Goal: Task Accomplishment & Management: Manage account settings

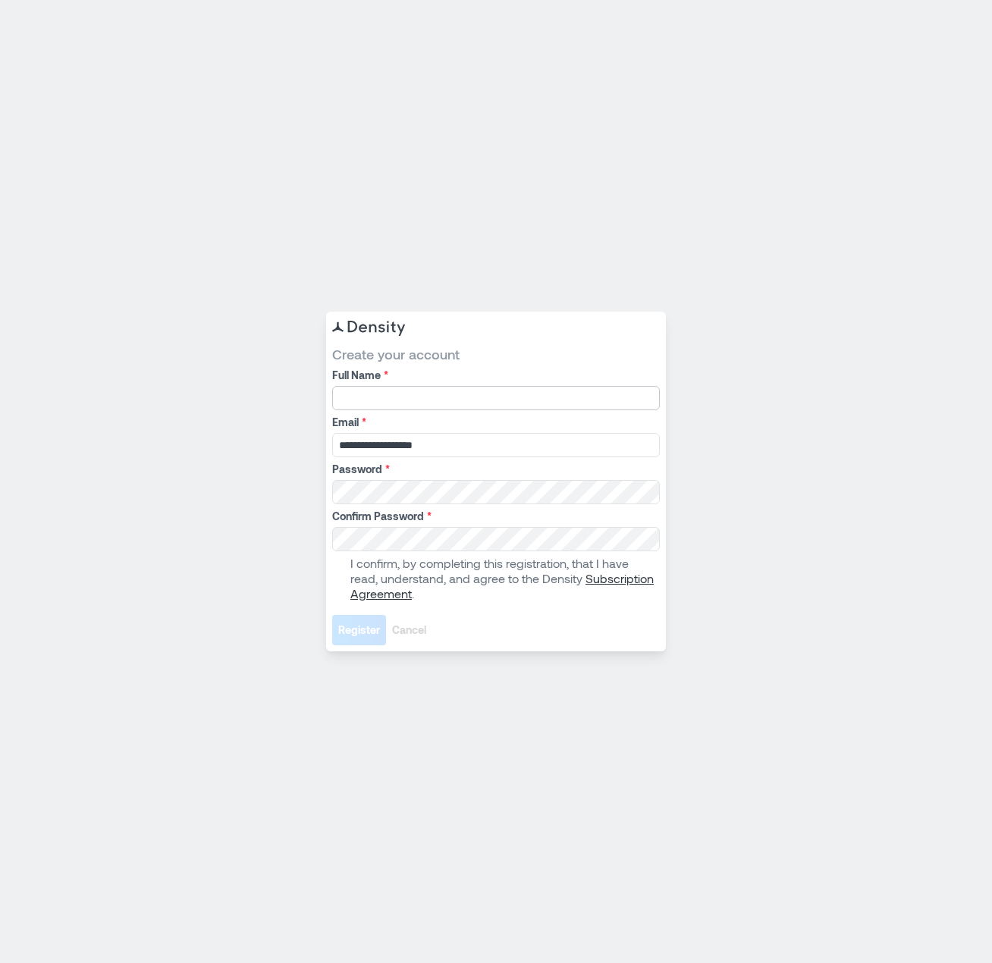
click at [460, 394] on input "Full Name *" at bounding box center [496, 398] width 328 height 24
type input "**********"
click at [329, 580] on div "**********" at bounding box center [496, 482] width 340 height 340
click at [338, 580] on span at bounding box center [338, 579] width 12 height 12
click at [349, 631] on span "Register" at bounding box center [359, 630] width 42 height 15
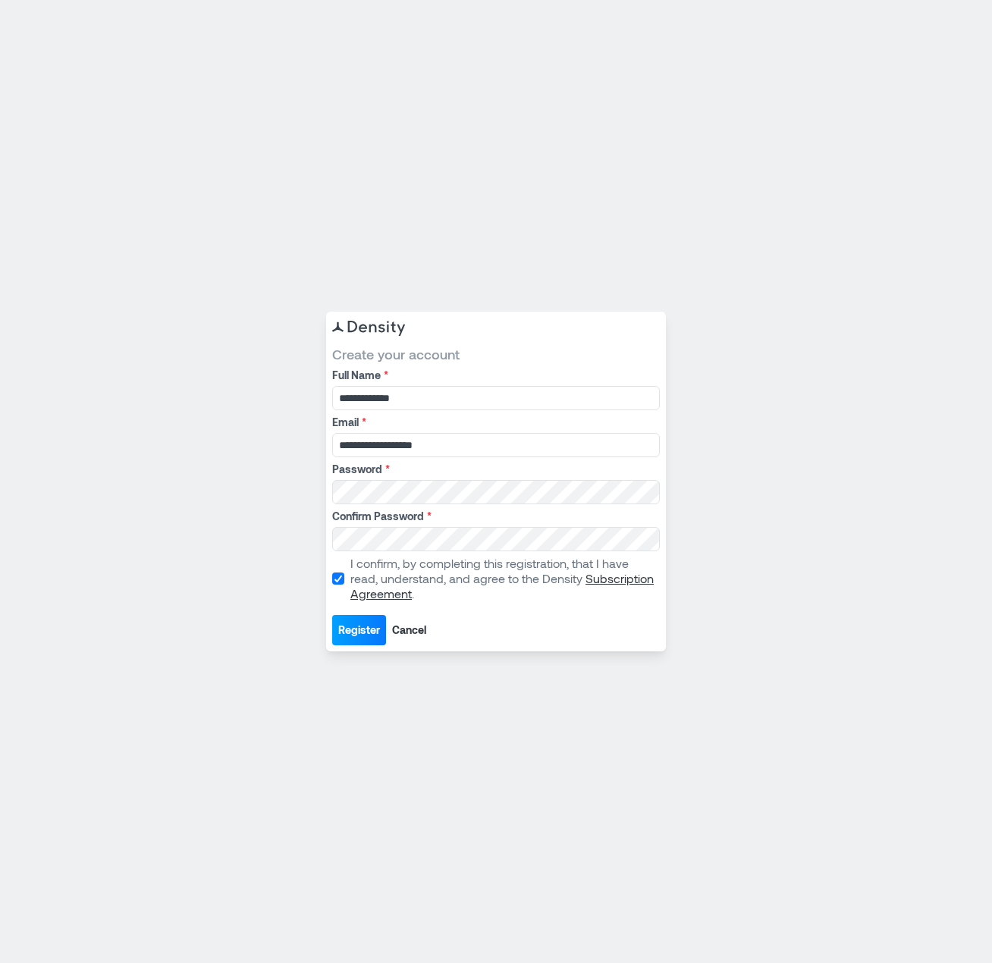
click at [357, 627] on span "Register" at bounding box center [359, 630] width 42 height 15
click at [294, 496] on div "**********" at bounding box center [496, 481] width 992 height 963
click at [363, 627] on span "Register" at bounding box center [359, 630] width 42 height 15
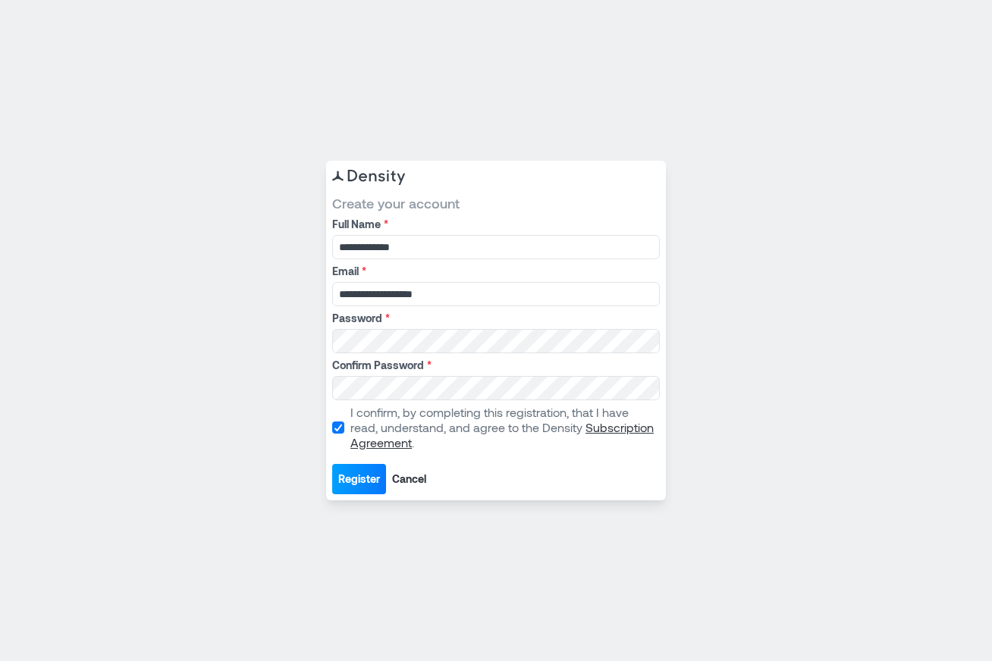
click at [341, 422] on span at bounding box center [338, 428] width 12 height 12
click at [341, 429] on span at bounding box center [338, 428] width 12 height 12
click at [348, 473] on span "Register" at bounding box center [359, 479] width 42 height 15
click at [419, 250] on input "**********" at bounding box center [496, 247] width 328 height 24
click at [470, 308] on form "**********" at bounding box center [496, 344] width 328 height 300
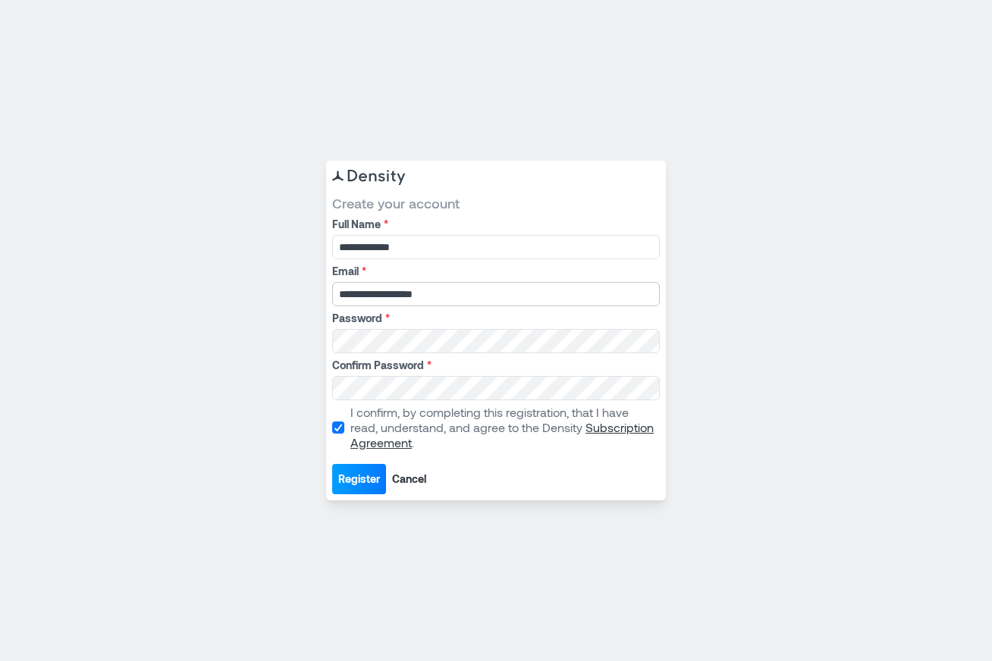
click at [466, 288] on input "**********" at bounding box center [496, 294] width 328 height 24
click at [360, 495] on div "**********" at bounding box center [496, 331] width 340 height 340
click at [357, 477] on span "Register" at bounding box center [359, 479] width 42 height 15
click at [401, 247] on input "Full Name *" at bounding box center [496, 247] width 328 height 24
type input "**********"
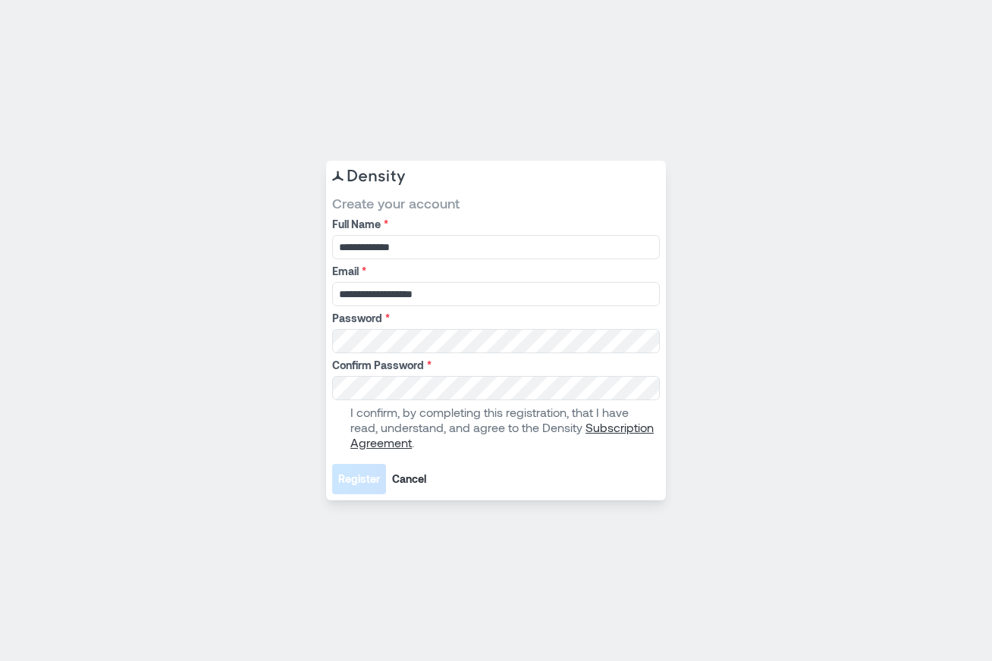
click at [344, 429] on label "I confirm, by completing this registration, that I have read, understand, and a…" at bounding box center [494, 428] width 325 height 46
click at [356, 481] on span "Register" at bounding box center [359, 479] width 42 height 15
click at [361, 482] on span "Register" at bounding box center [359, 479] width 42 height 15
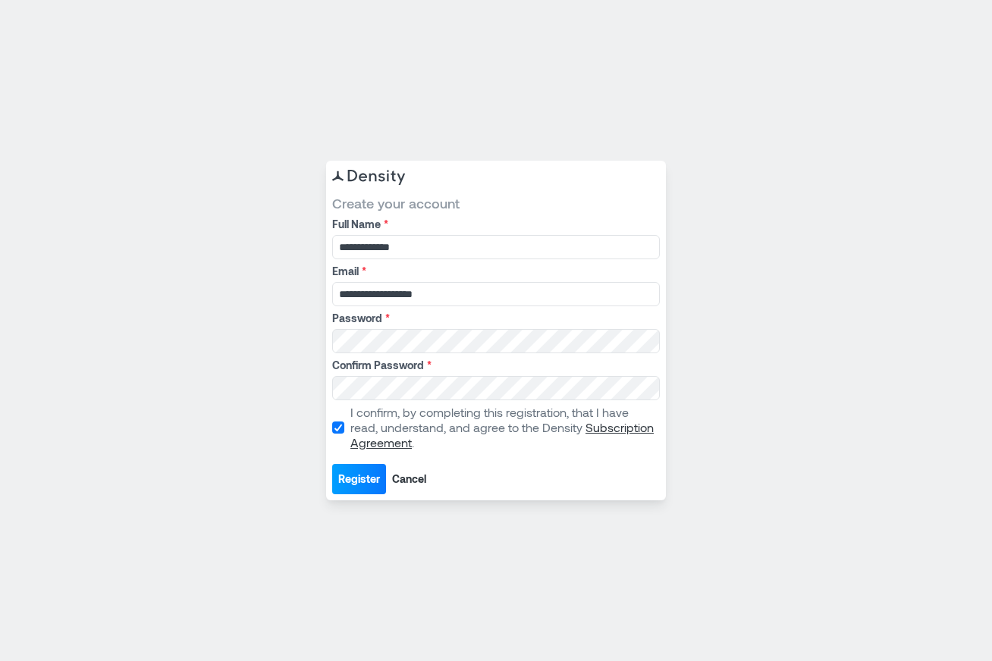
click at [357, 474] on span "Register" at bounding box center [359, 479] width 42 height 15
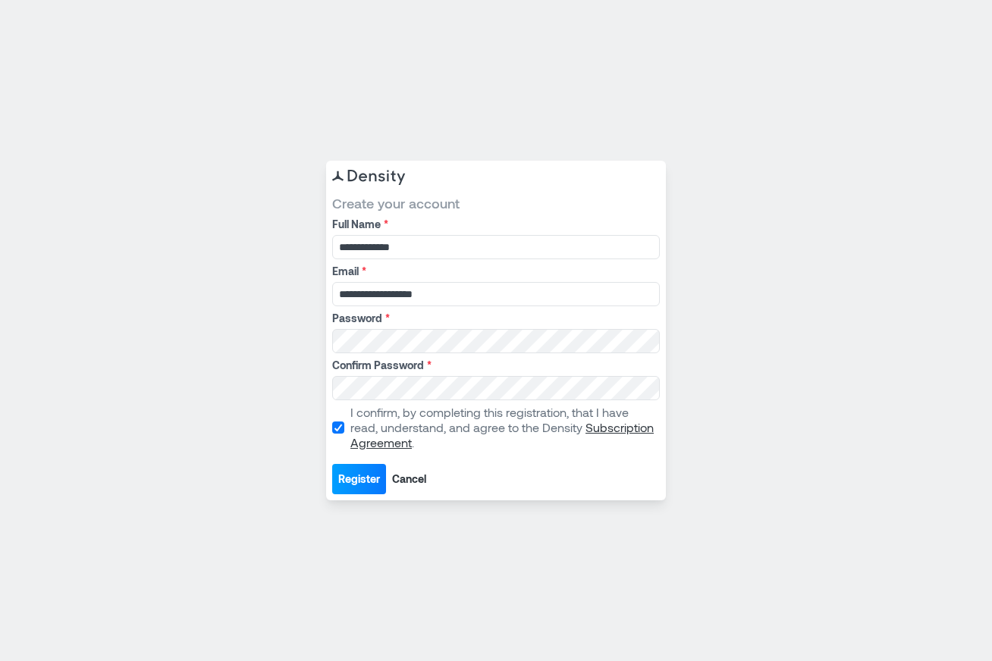
click at [357, 474] on span "Register" at bounding box center [359, 479] width 42 height 15
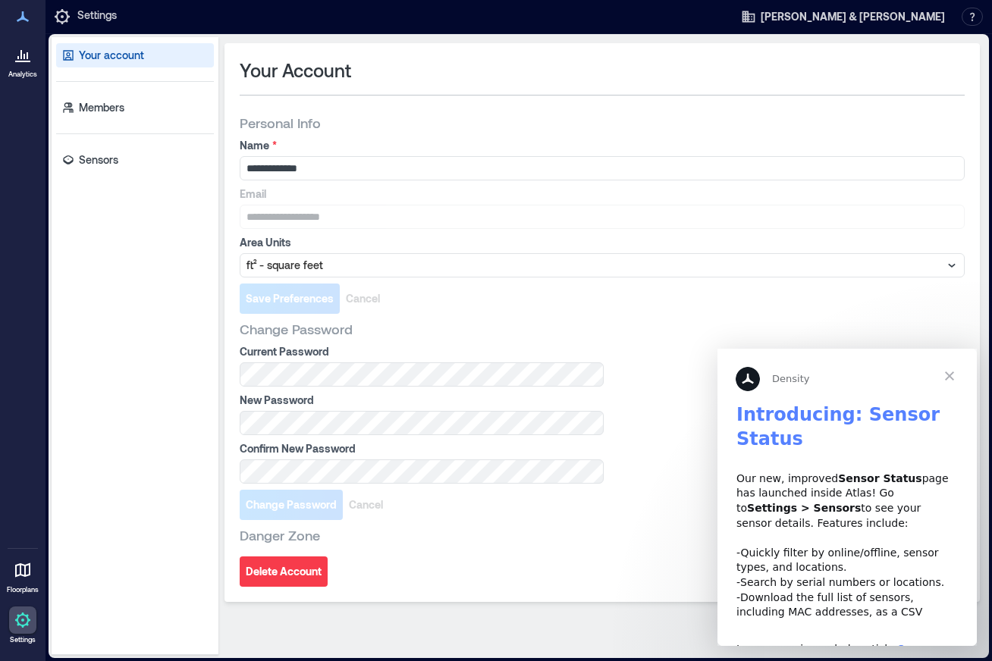
click at [947, 375] on span "Close" at bounding box center [949, 376] width 55 height 55
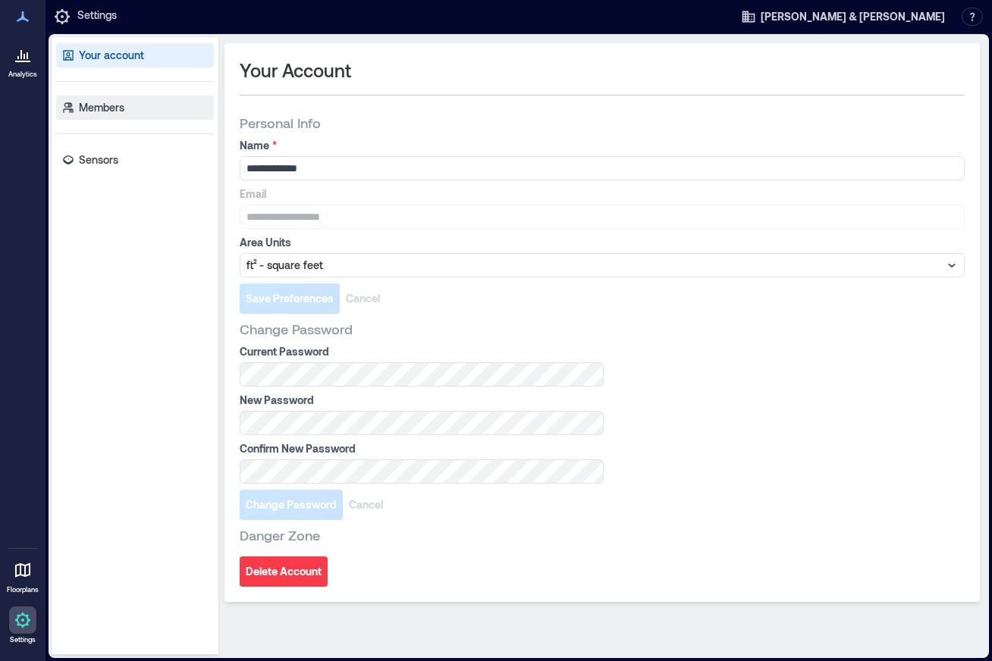
click at [110, 107] on p "Members" at bounding box center [102, 107] width 46 height 15
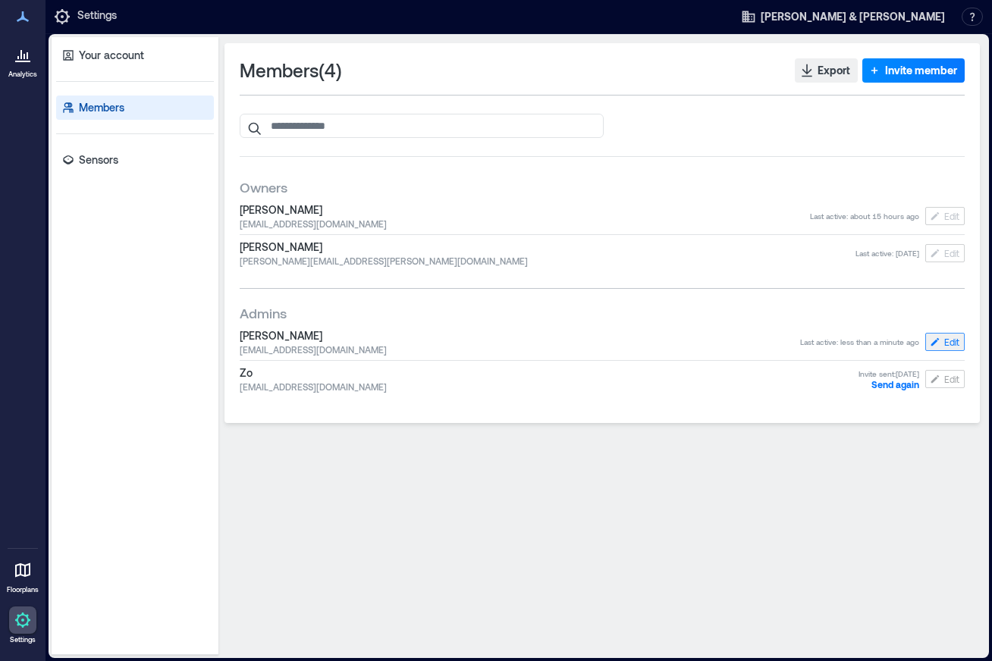
click at [952, 341] on span "Edit" at bounding box center [951, 342] width 15 height 12
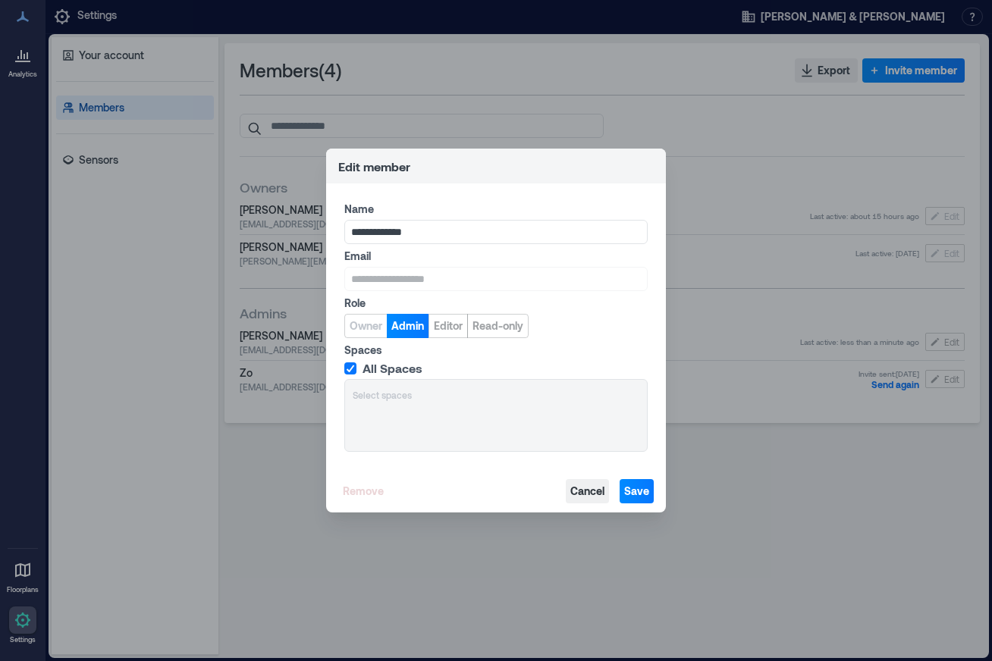
click at [586, 492] on span "Cancel" at bounding box center [587, 491] width 34 height 15
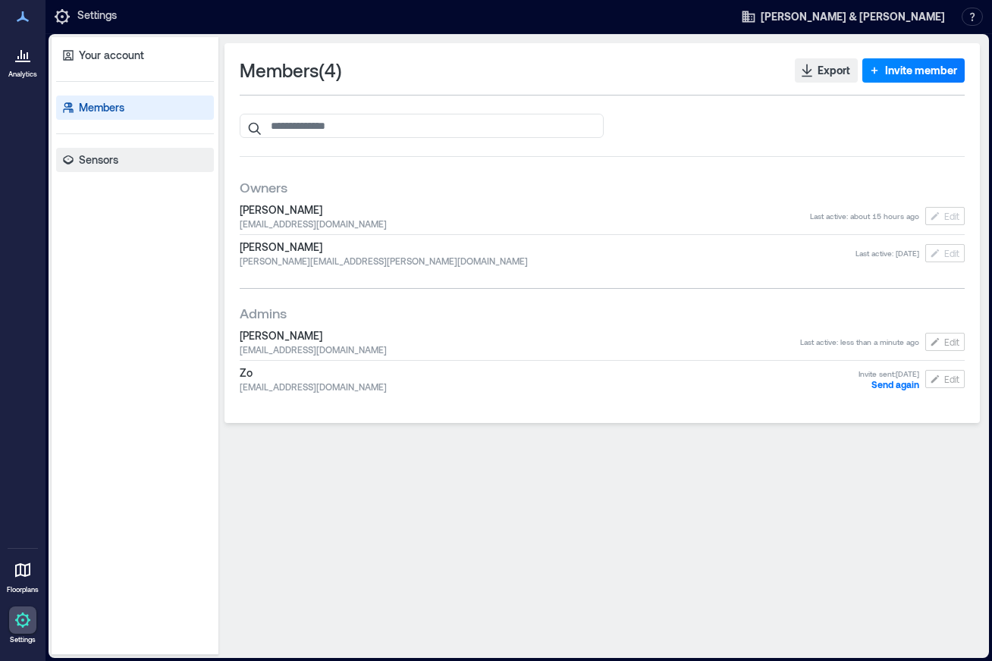
click at [99, 155] on p "Sensors" at bounding box center [98, 159] width 39 height 15
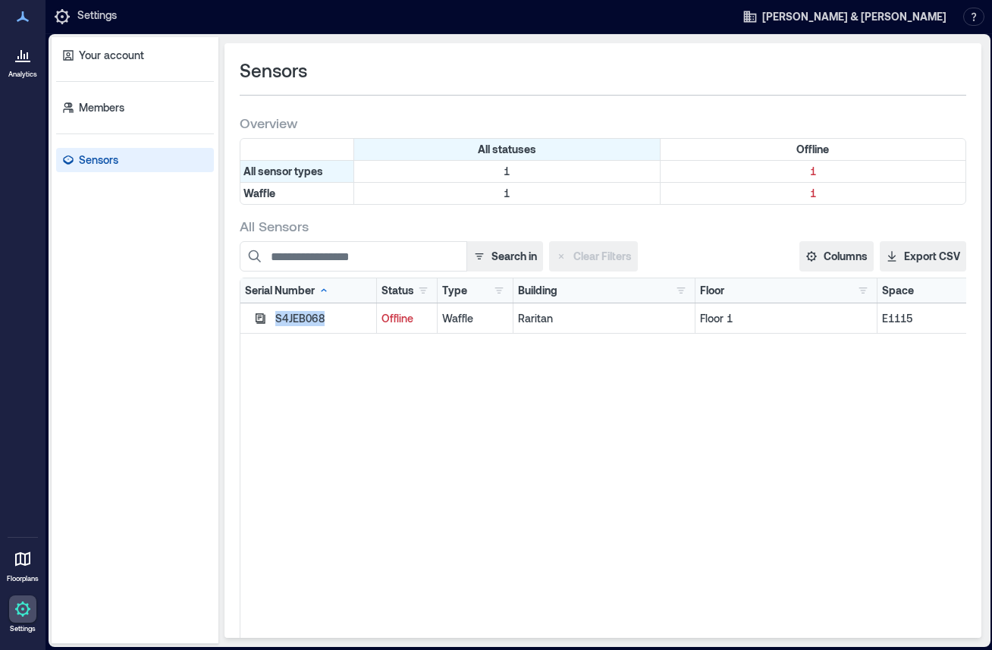
drag, startPoint x: 324, startPoint y: 320, endPoint x: 274, endPoint y: 321, distance: 50.1
click at [274, 321] on div "S4JEB068" at bounding box center [308, 318] width 137 height 30
click at [132, 55] on p "Your account" at bounding box center [111, 55] width 65 height 15
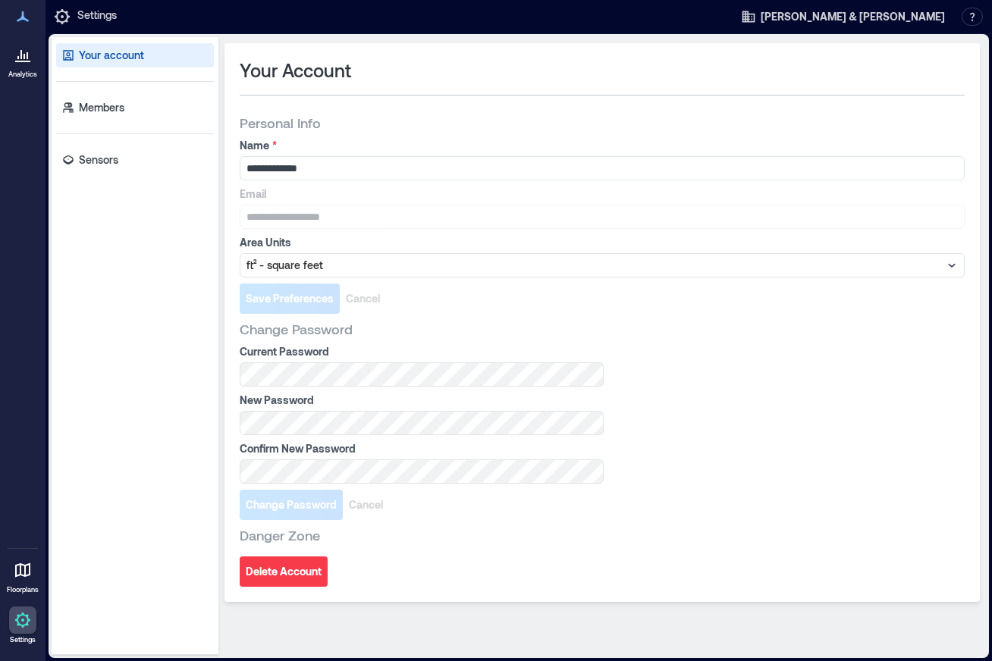
click at [25, 580] on div at bounding box center [22, 570] width 27 height 27
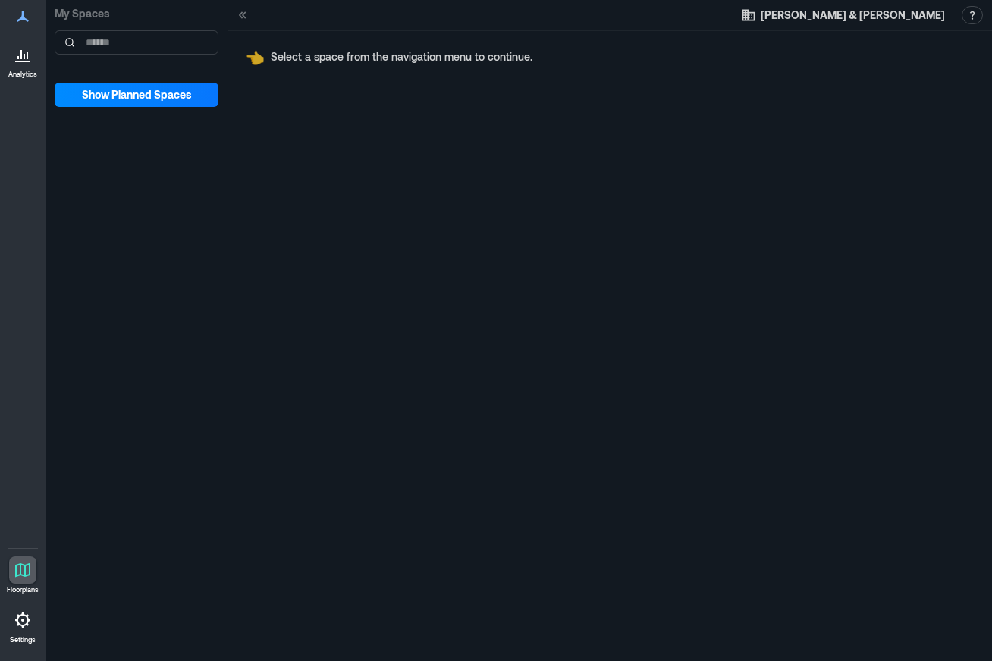
click at [317, 91] on div "👈 Select a space from the navigation menu to continue." at bounding box center [610, 346] width 765 height 630
click at [108, 89] on span "Show Planned Spaces" at bounding box center [137, 94] width 110 height 15
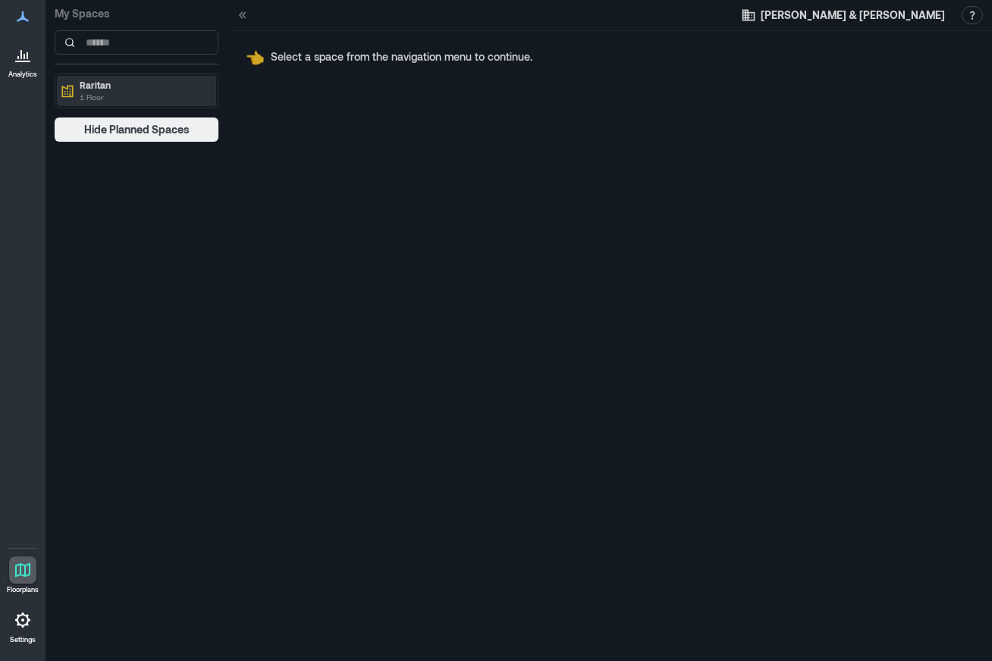
click at [193, 84] on p "Raritan" at bounding box center [143, 85] width 127 height 12
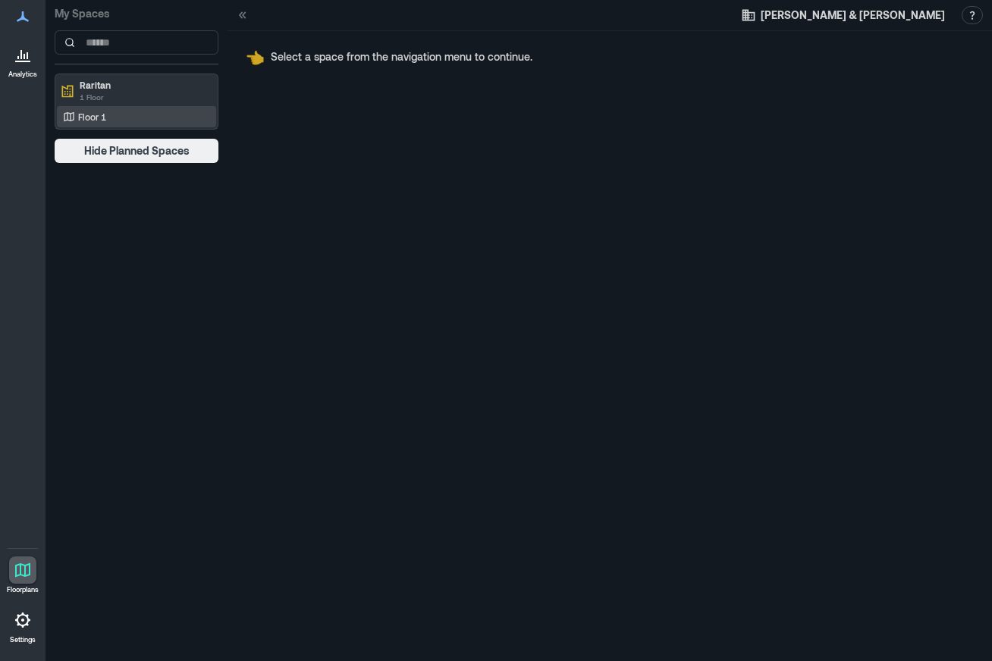
click at [111, 118] on div "Floor 1" at bounding box center [133, 116] width 147 height 15
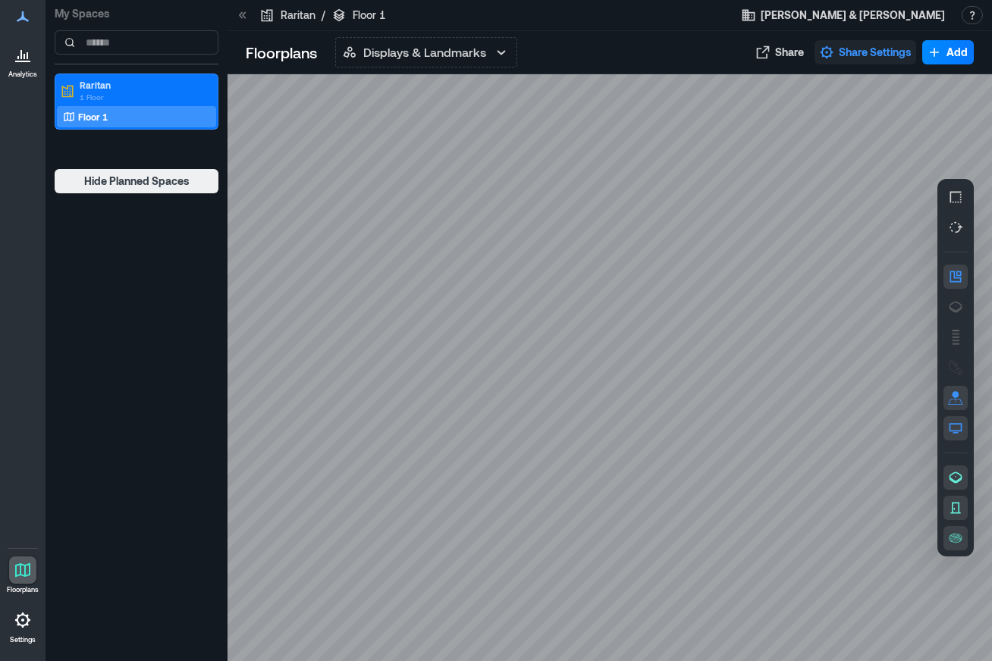
click at [840, 55] on span "Share Settings" at bounding box center [875, 52] width 73 height 15
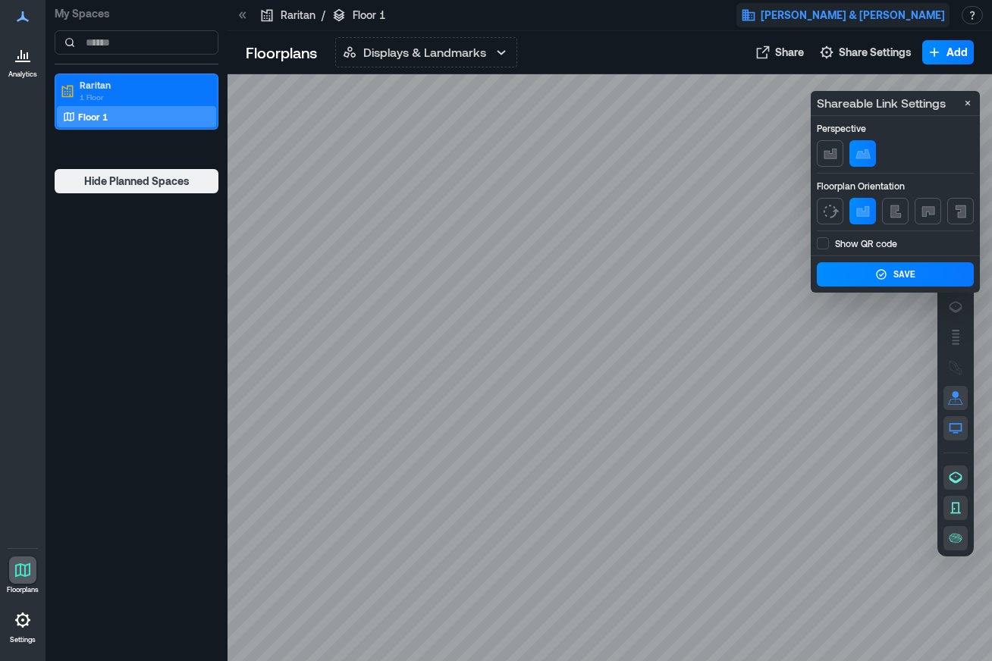
click at [919, 5] on button "[PERSON_NAME] & [PERSON_NAME]" at bounding box center [843, 15] width 213 height 24
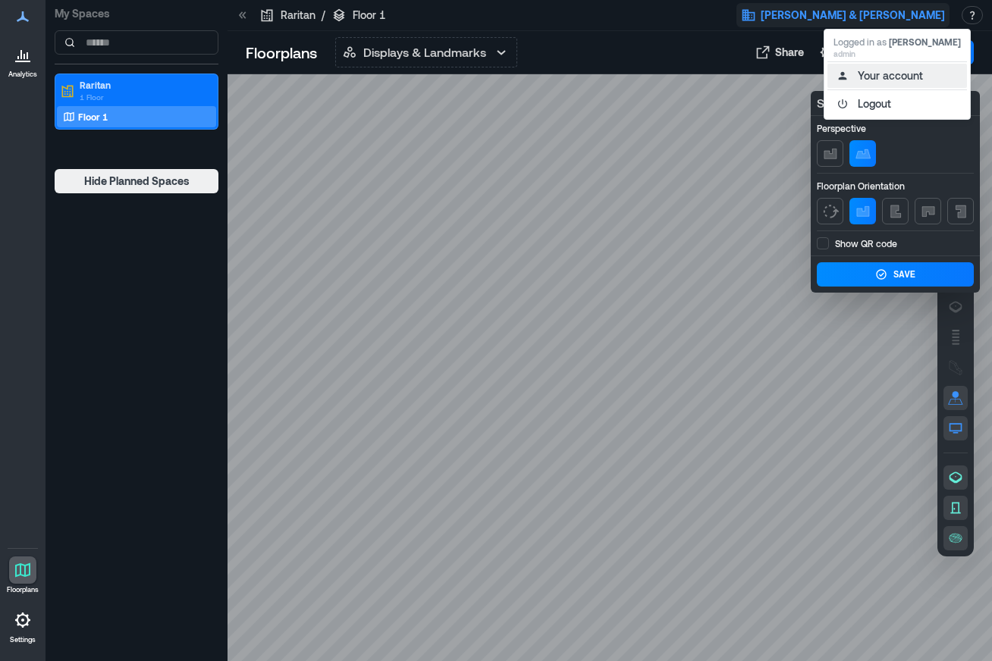
click at [888, 80] on button "Your account" at bounding box center [898, 76] width 140 height 24
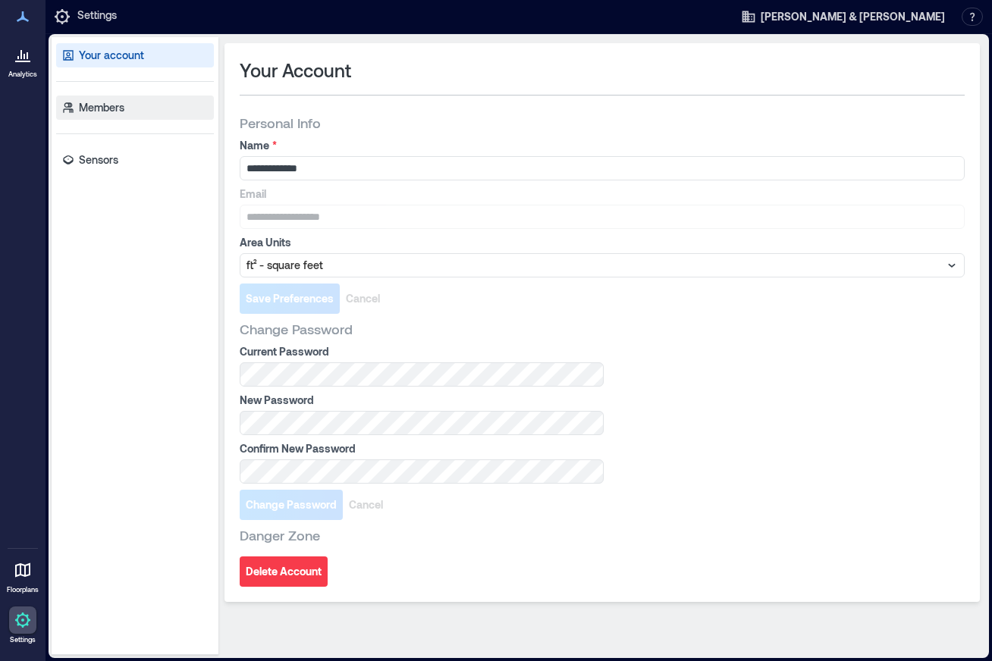
click at [100, 106] on p "Members" at bounding box center [102, 107] width 46 height 15
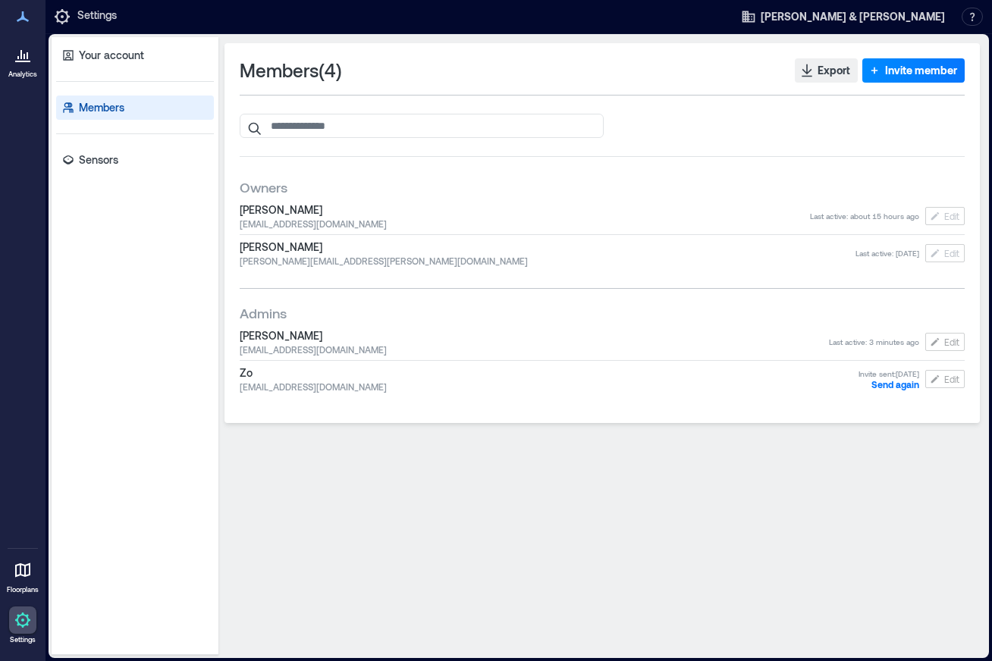
click at [945, 341] on span "Edit" at bounding box center [951, 342] width 15 height 12
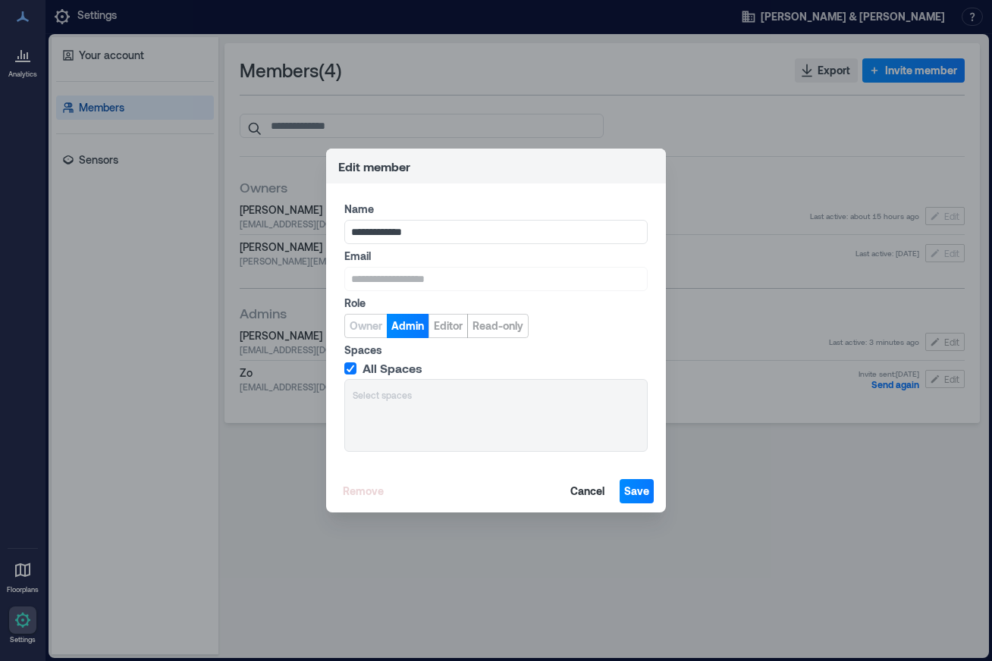
click at [388, 397] on div "All Spaces Select spaces" at bounding box center [495, 406] width 303 height 91
drag, startPoint x: 388, startPoint y: 397, endPoint x: 381, endPoint y: 372, distance: 25.2
click at [388, 393] on div "All Spaces Select spaces" at bounding box center [495, 406] width 303 height 91
click at [380, 372] on span "All Spaces" at bounding box center [393, 368] width 60 height 15
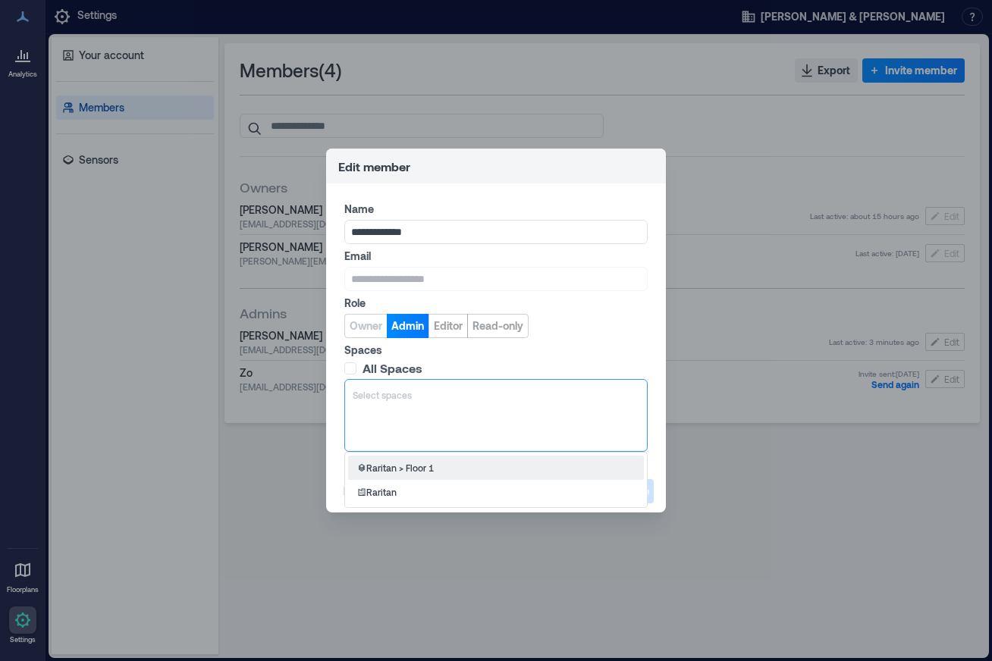
click at [368, 394] on div at bounding box center [496, 395] width 287 height 15
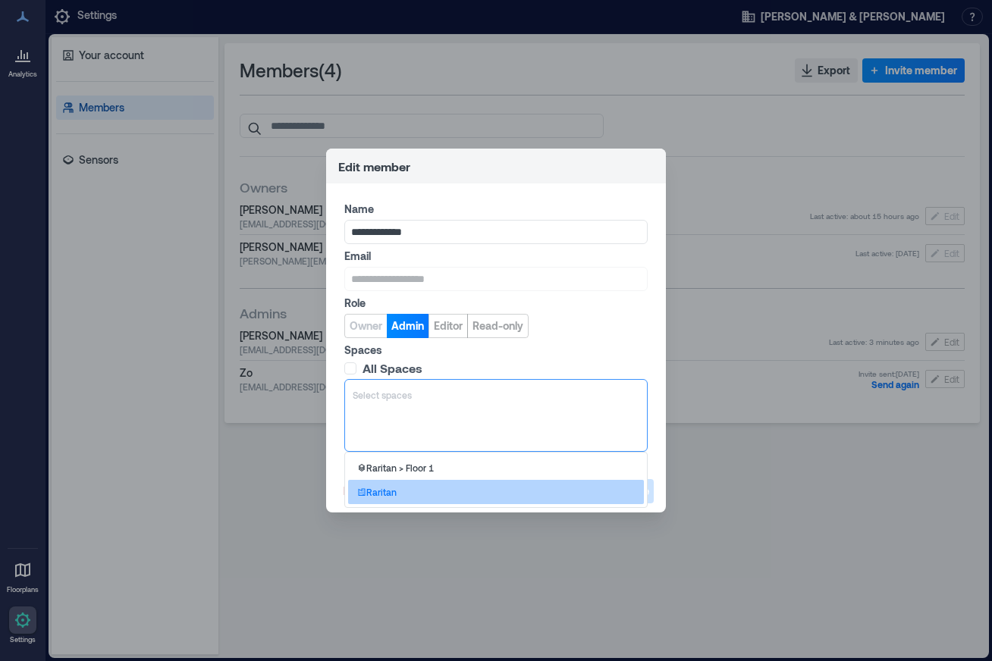
click at [382, 493] on p "Raritan" at bounding box center [381, 492] width 30 height 12
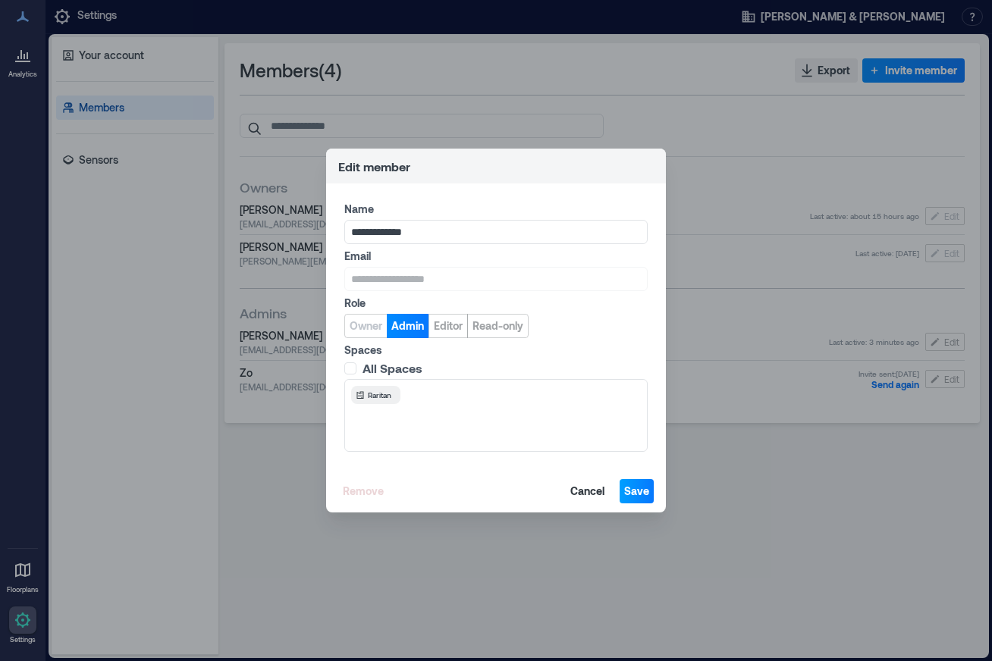
click at [633, 494] on span "Save" at bounding box center [636, 491] width 25 height 15
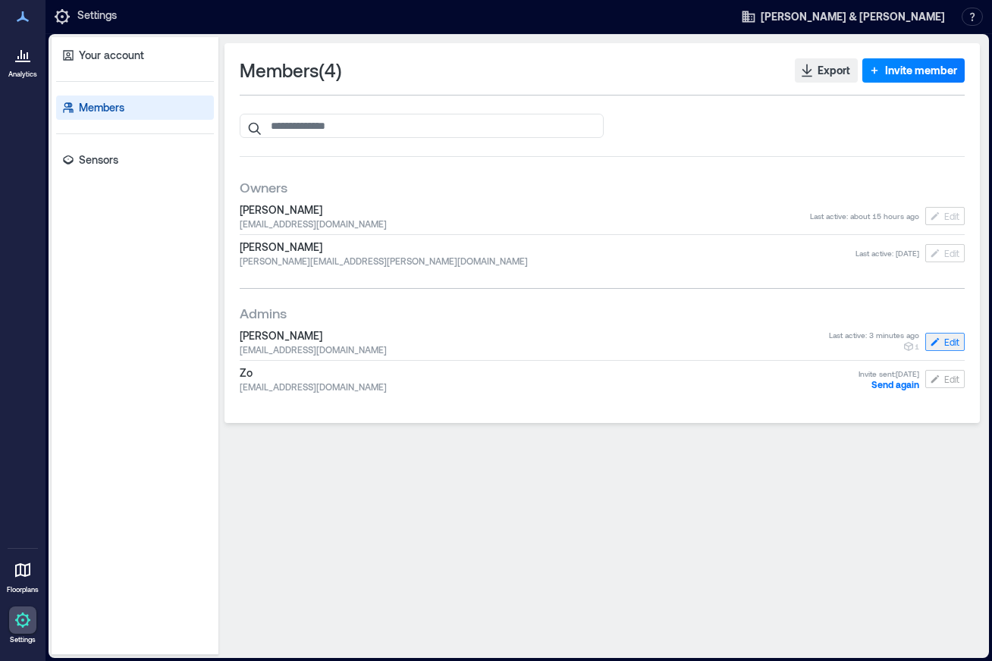
click at [950, 341] on span "Edit" at bounding box center [951, 342] width 15 height 12
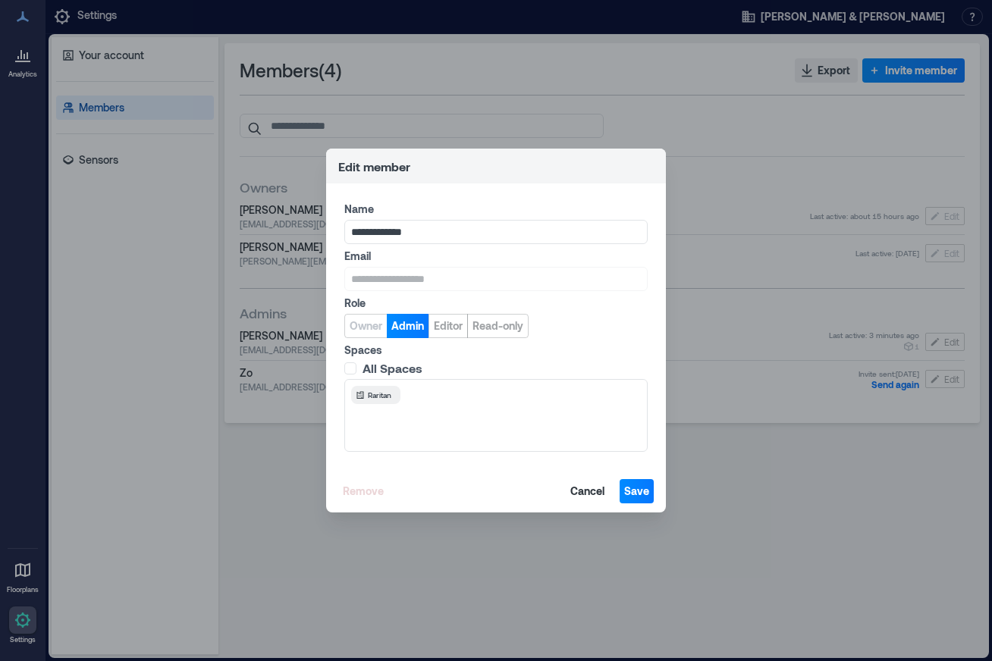
click at [350, 368] on span at bounding box center [350, 369] width 12 height 12
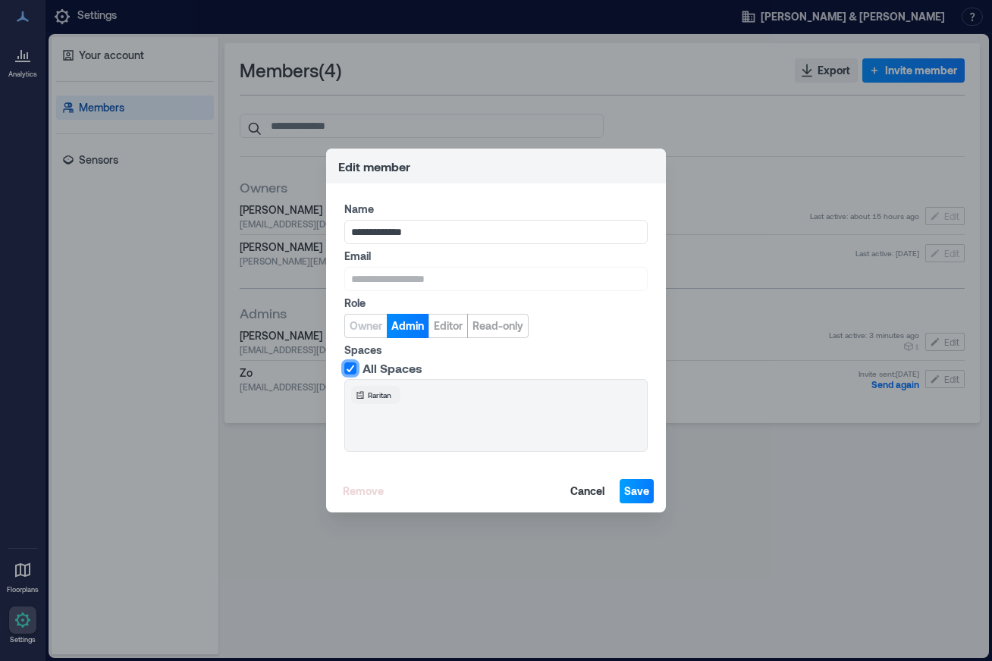
click at [640, 487] on span "Save" at bounding box center [636, 491] width 25 height 15
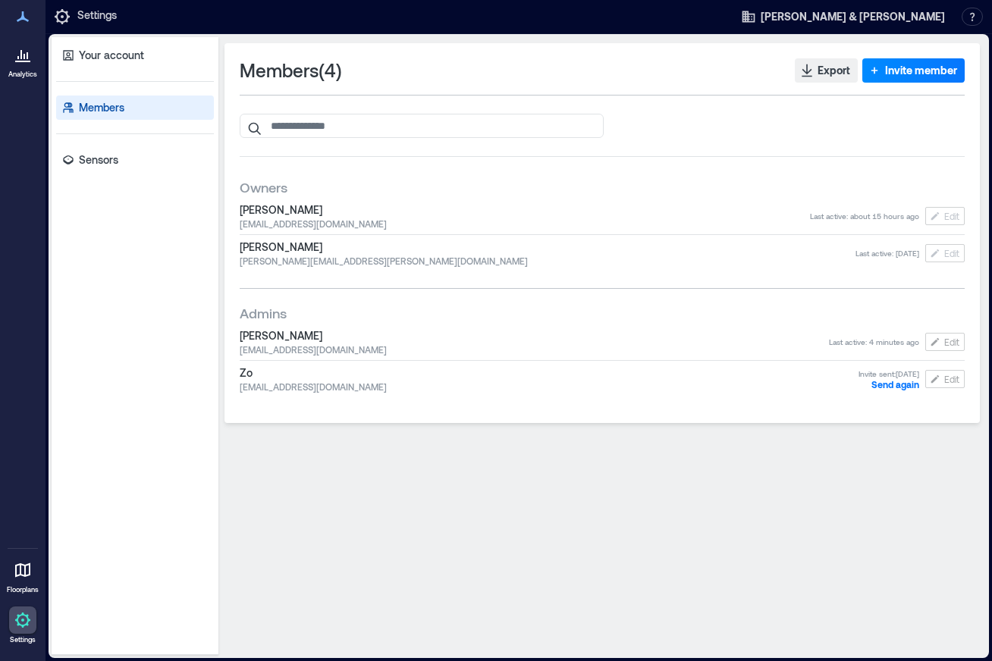
click at [944, 126] on div at bounding box center [602, 126] width 725 height 24
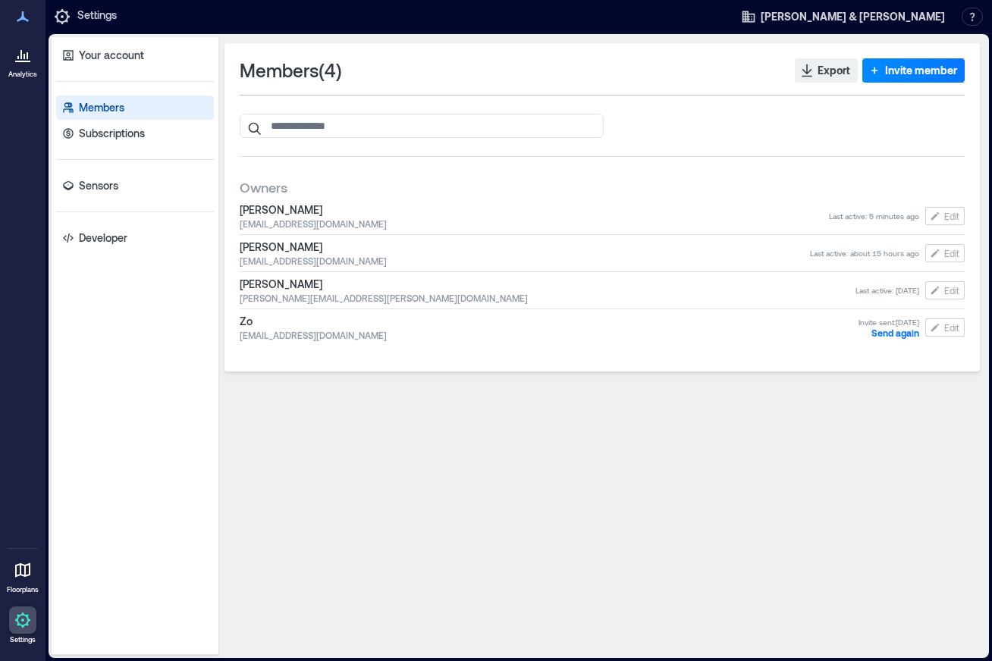
click at [655, 126] on div at bounding box center [602, 126] width 725 height 24
click at [138, 130] on p "Subscriptions" at bounding box center [112, 133] width 66 height 15
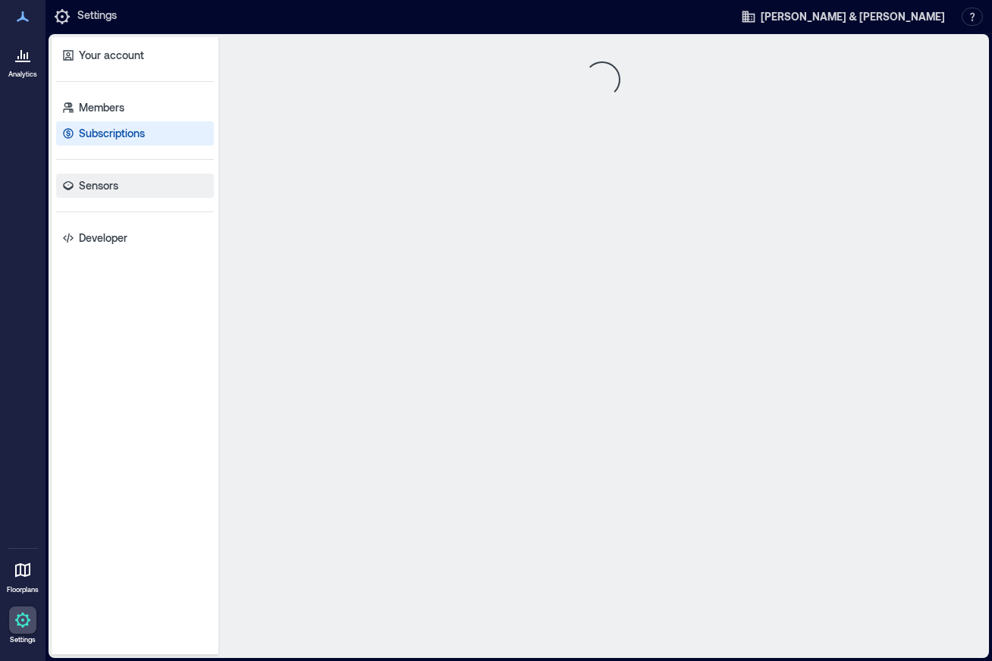
click at [121, 188] on link "Sensors" at bounding box center [135, 186] width 158 height 24
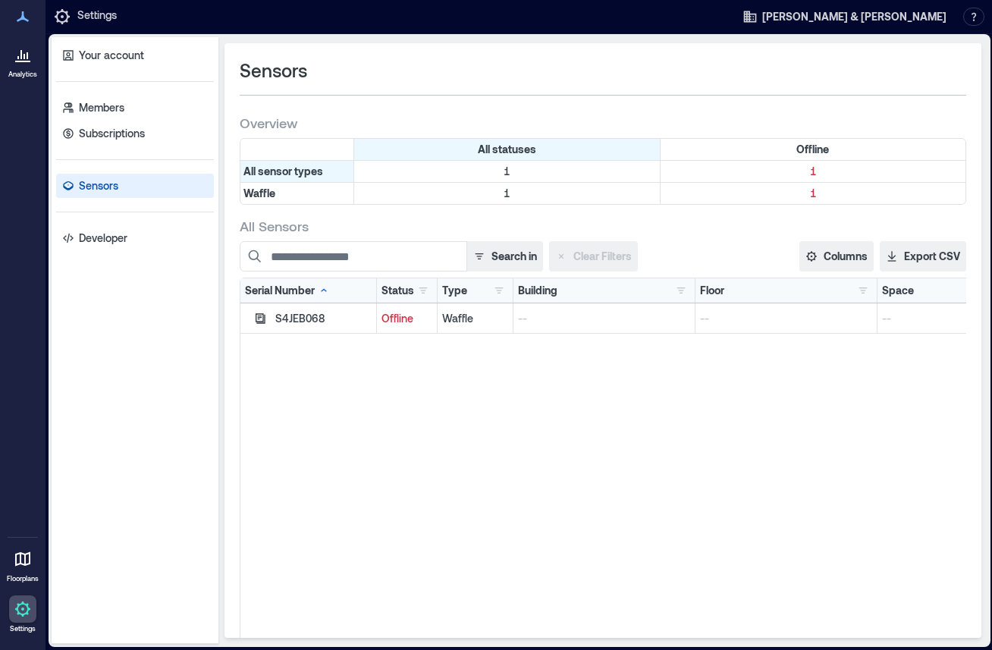
click at [290, 318] on div "S4JEB068" at bounding box center [323, 318] width 96 height 15
drag, startPoint x: 515, startPoint y: 313, endPoint x: 367, endPoint y: 315, distance: 147.9
click at [507, 313] on div "S4JEB068 Offline Waffle -- -- --" at bounding box center [649, 318] width 819 height 30
click at [107, 247] on link "Developer" at bounding box center [135, 238] width 158 height 24
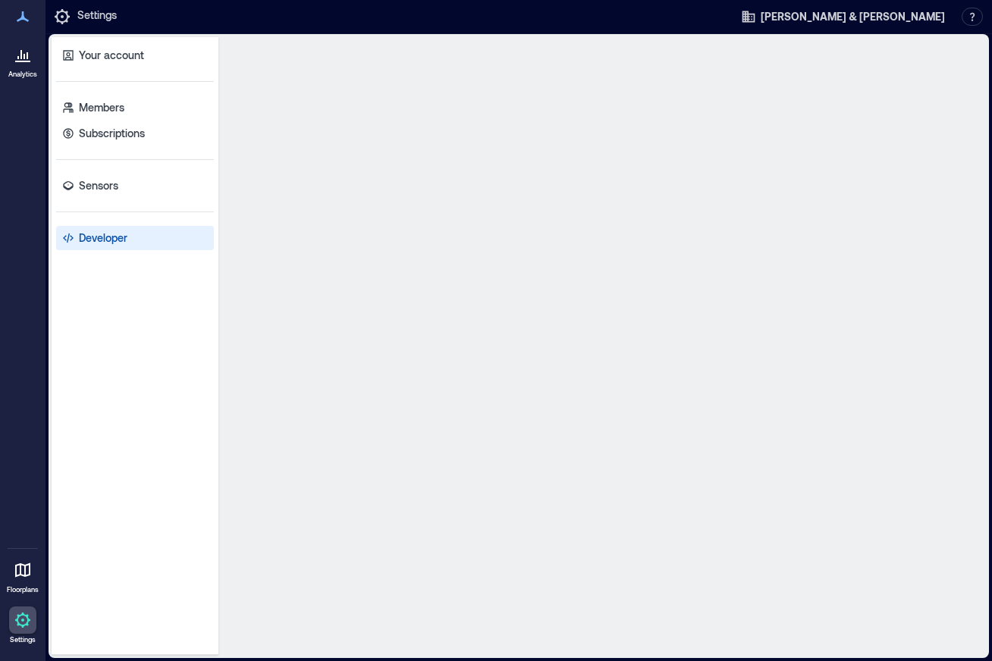
click at [412, 190] on div "Sensors Overview All statuses Offline All sensor types 1 1 Waffle 1 1 All Senso…" at bounding box center [603, 346] width 756 height 606
click at [432, 320] on div "Whoops! Something went wrong. Try Again" at bounding box center [603, 346] width 756 height 606
click at [376, 287] on div "Whoops! Something went wrong. Try Again" at bounding box center [603, 346] width 756 height 606
click at [100, 170] on div "Your account Members Subscriptions Sensors Developer" at bounding box center [135, 346] width 167 height 618
click at [105, 187] on p "Sensors" at bounding box center [98, 185] width 39 height 15
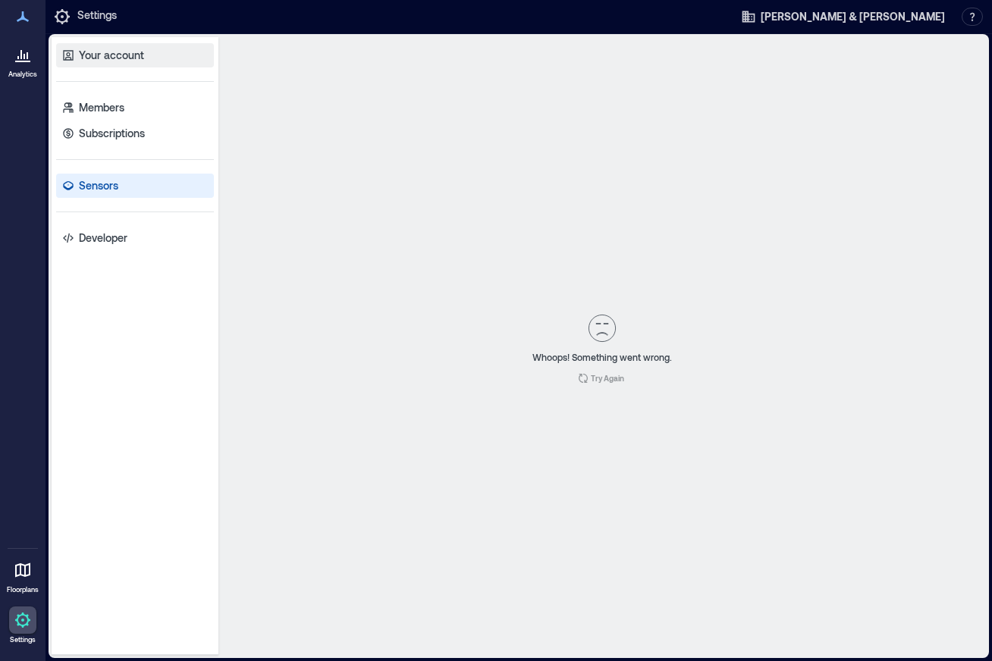
click at [118, 64] on link "Your account" at bounding box center [135, 55] width 158 height 24
click at [33, 497] on div "Analytics Floorplans Settings" at bounding box center [23, 330] width 46 height 661
click at [15, 634] on link "Settings" at bounding box center [23, 625] width 36 height 47
click at [342, 280] on div "Whoops! Something went wrong. Try Again" at bounding box center [603, 346] width 756 height 606
